Goal: Information Seeking & Learning: Learn about a topic

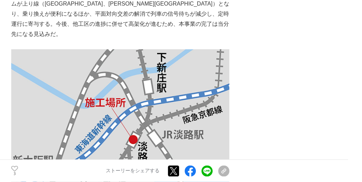
scroll to position [313, 0]
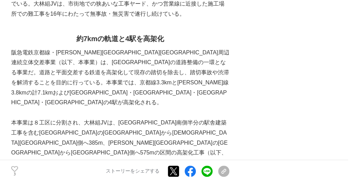
drag, startPoint x: 364, startPoint y: 20, endPoint x: 306, endPoint y: 7, distance: 60.0
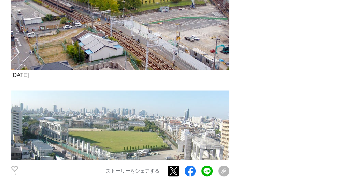
scroll to position [949, 0]
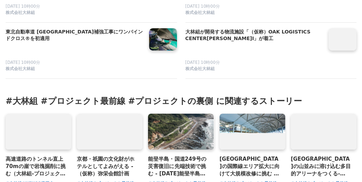
scroll to position [2448, 0]
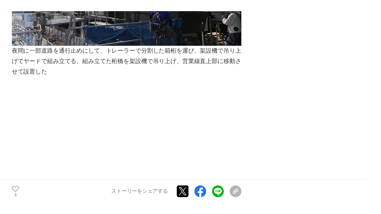
scroll to position [2627, 0]
